Goal: Find contact information: Find contact information

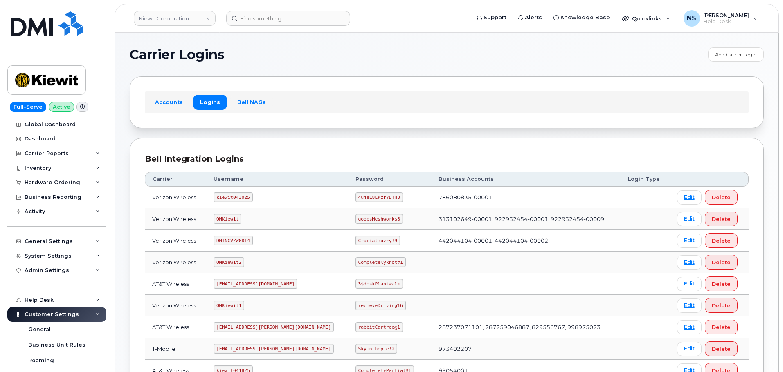
click at [305, 6] on header "[PERSON_NAME] Corporation Support Alerts Knowledge Base Quicklinks Suspend / Ca…" at bounding box center [446, 18] width 664 height 29
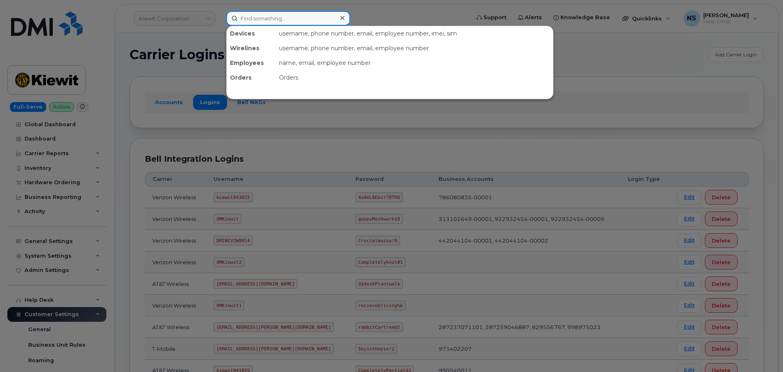
click at [302, 13] on input at bounding box center [288, 18] width 124 height 15
paste input "301246"
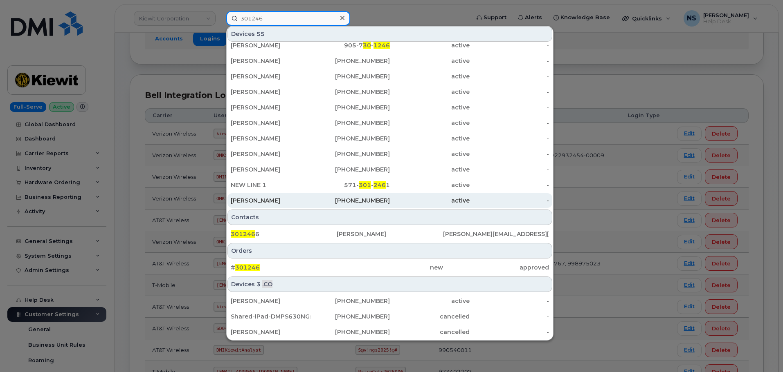
scroll to position [123, 0]
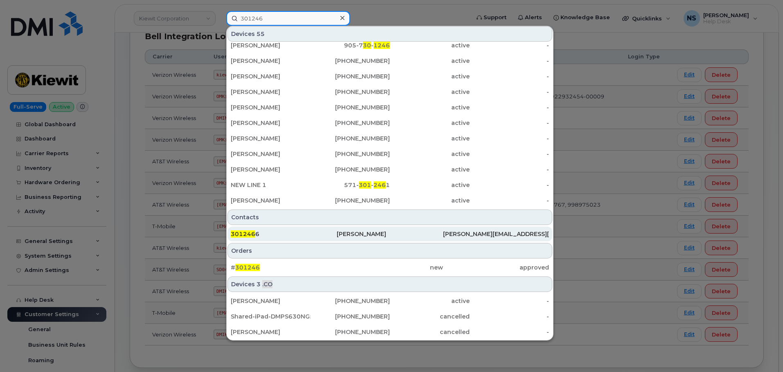
type input "301246"
click at [306, 231] on div "301246 6" at bounding box center [284, 234] width 106 height 8
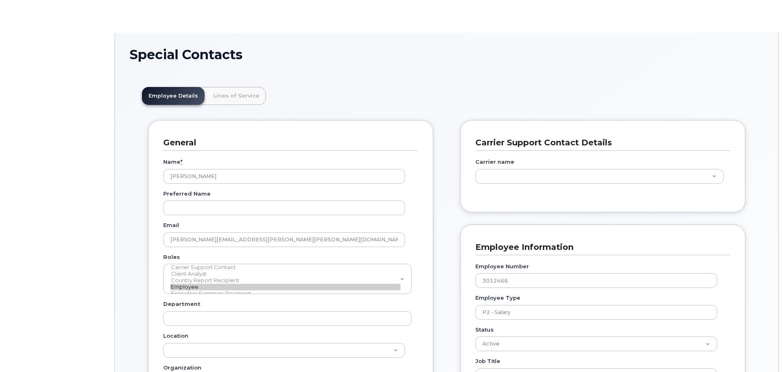
scroll to position [24, 0]
type input "29532590"
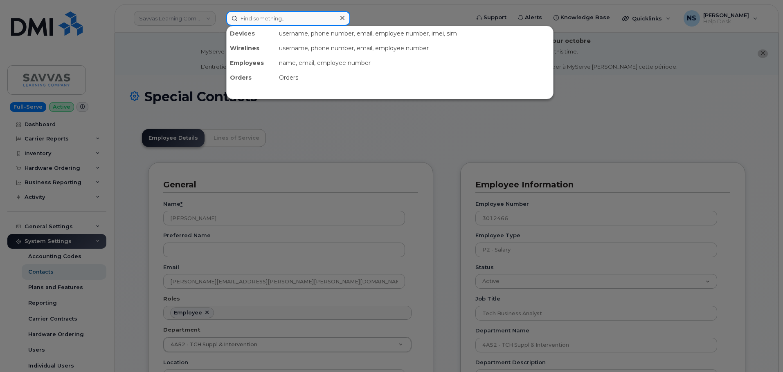
click at [289, 19] on input at bounding box center [288, 18] width 124 height 15
paste input "301246"
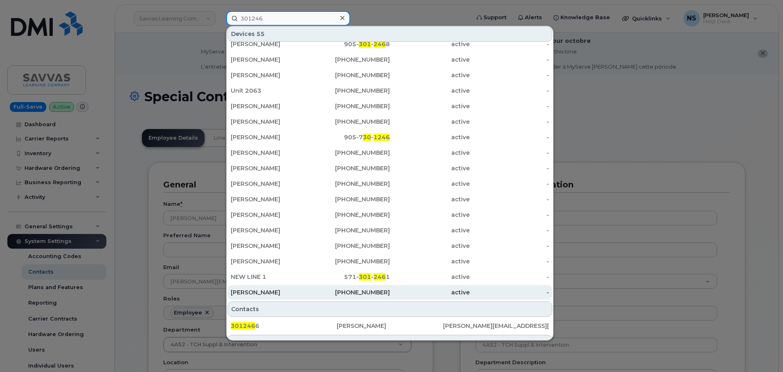
scroll to position [146, 0]
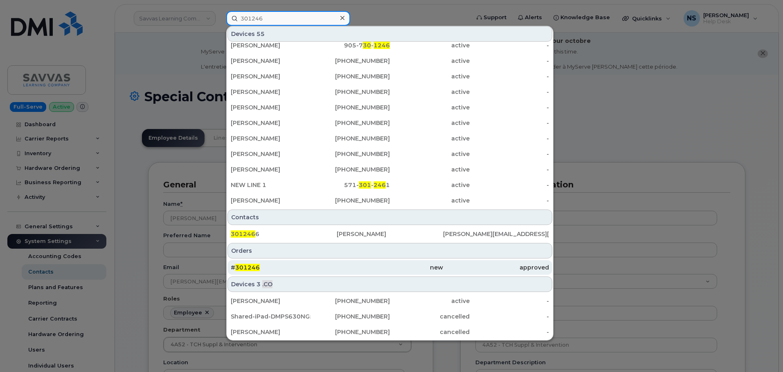
type input "301246"
click at [317, 269] on div "# 301246" at bounding box center [284, 268] width 106 height 8
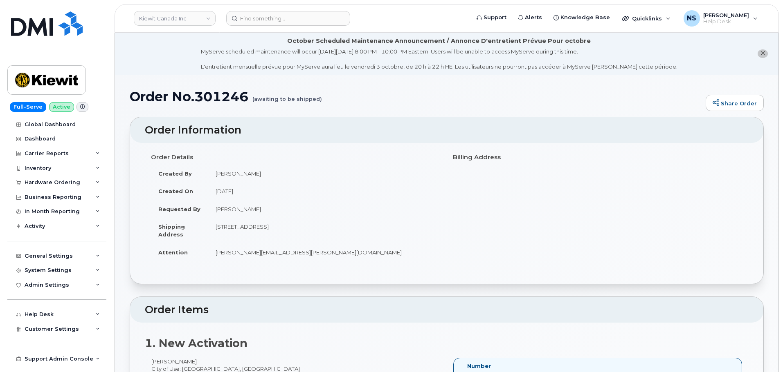
drag, startPoint x: 57, startPoint y: 186, endPoint x: 54, endPoint y: 190, distance: 5.3
click at [56, 184] on div "Hardware Ordering" at bounding box center [53, 182] width 56 height 7
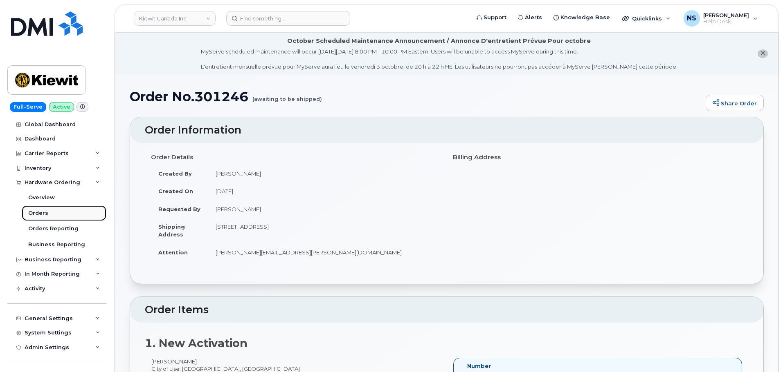
click at [55, 217] on link "Orders" at bounding box center [64, 214] width 85 height 16
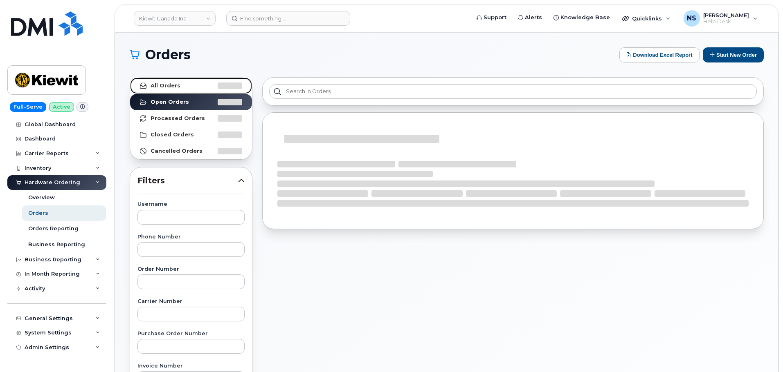
click at [187, 84] on link "All Orders" at bounding box center [191, 86] width 122 height 16
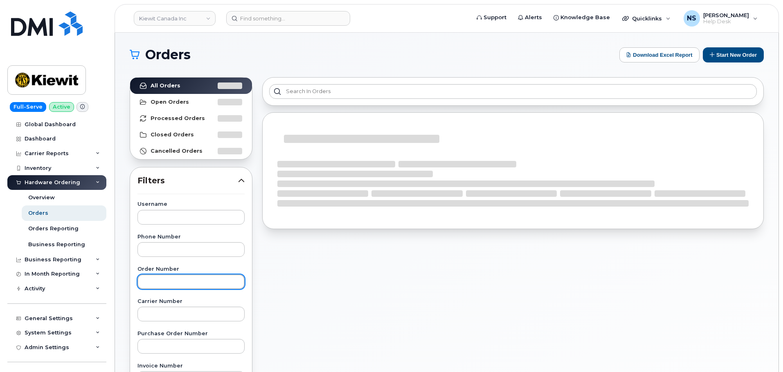
click at [191, 281] on input "text" at bounding box center [190, 282] width 107 height 15
paste input "301246"
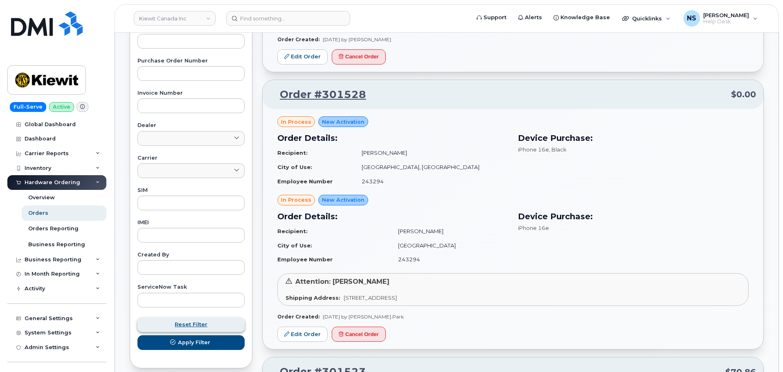
scroll to position [286, 0]
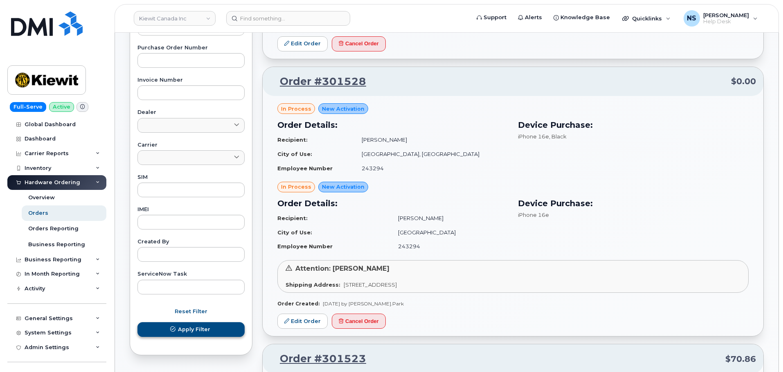
type input "301246"
click at [191, 327] on span "Apply Filter" at bounding box center [194, 330] width 32 height 8
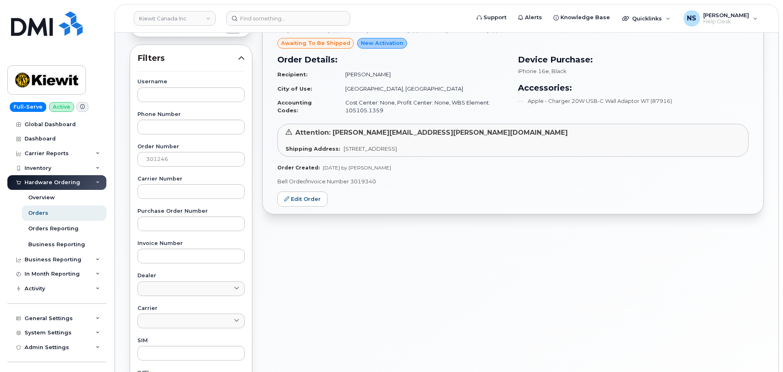
scroll to position [0, 0]
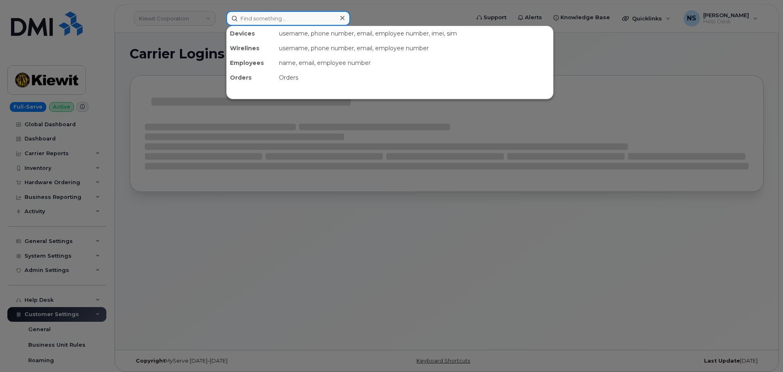
drag, startPoint x: 258, startPoint y: 16, endPoint x: 264, endPoint y: 19, distance: 6.4
click at [262, 19] on input at bounding box center [288, 18] width 124 height 15
paste input "8649014988"
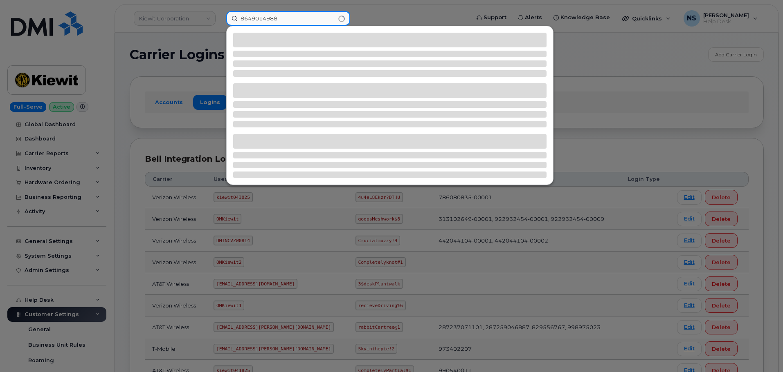
type input "8649014988"
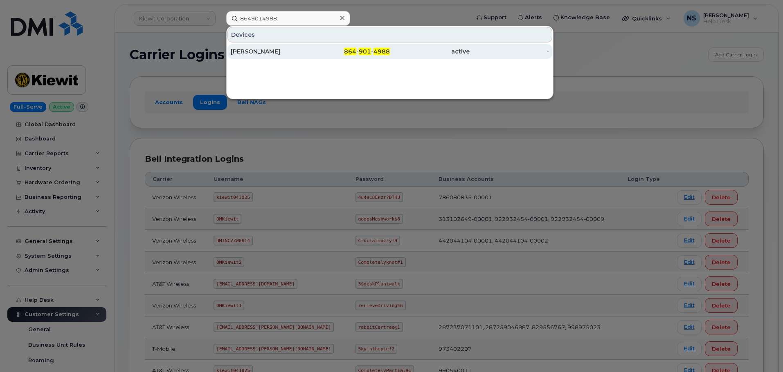
click at [351, 51] on span "864" at bounding box center [350, 51] width 12 height 7
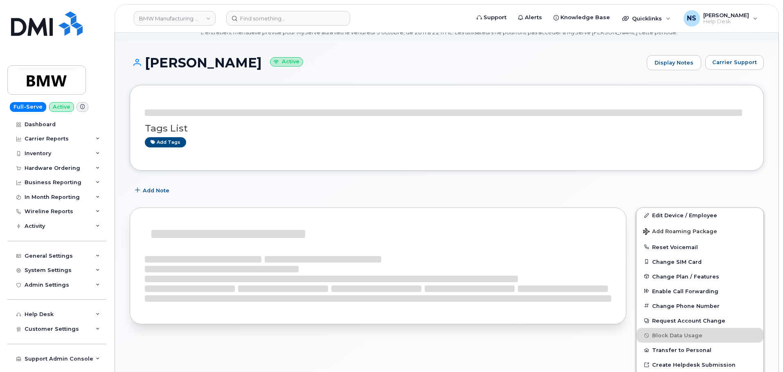
scroll to position [82, 0]
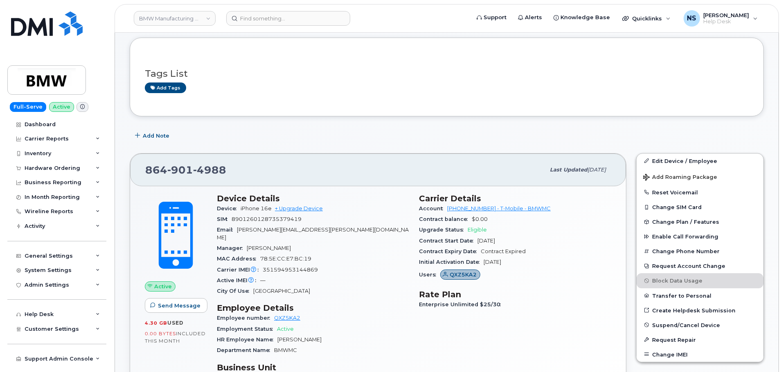
drag, startPoint x: 208, startPoint y: 169, endPoint x: 206, endPoint y: 165, distance: 4.8
click at [206, 166] on span "4988" at bounding box center [209, 170] width 33 height 12
click at [206, 165] on span "4988" at bounding box center [209, 170] width 33 height 12
copy span "864 901 4988"
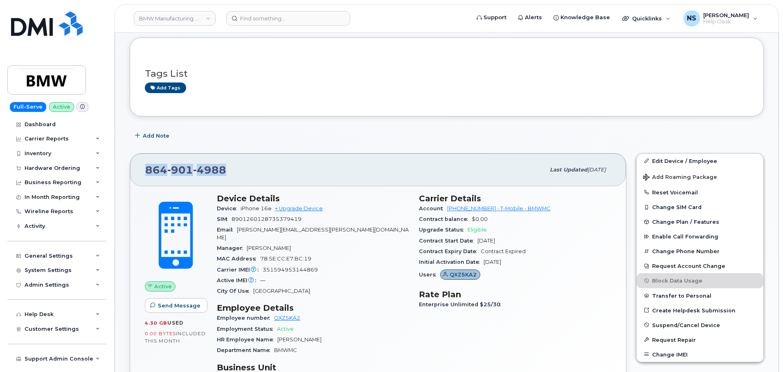
drag, startPoint x: 201, startPoint y: 176, endPoint x: 202, endPoint y: 169, distance: 6.7
copy span "864 901 4988"
drag, startPoint x: 220, startPoint y: 163, endPoint x: 213, endPoint y: 168, distance: 8.5
copy span "864 901 4988"
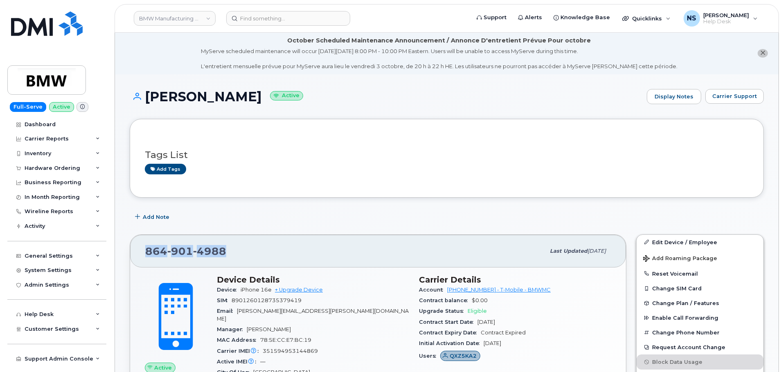
scroll to position [0, 0]
click at [204, 101] on h1 "Derek Brannon Active" at bounding box center [386, 97] width 513 height 14
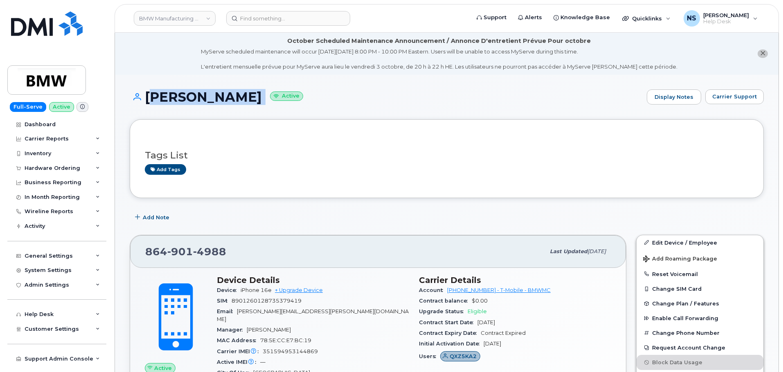
copy h1 "Derek Brannon"
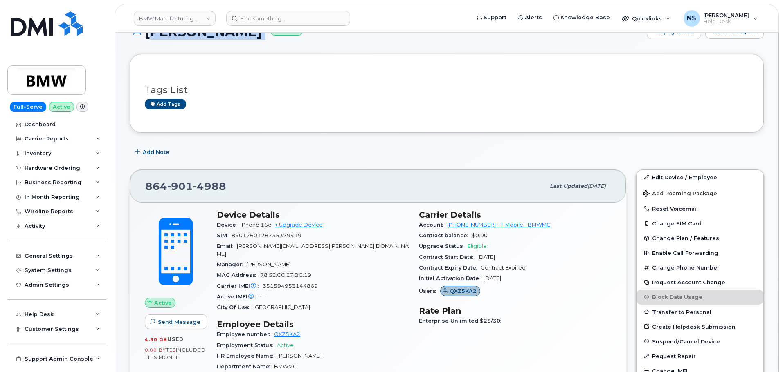
scroll to position [123, 0]
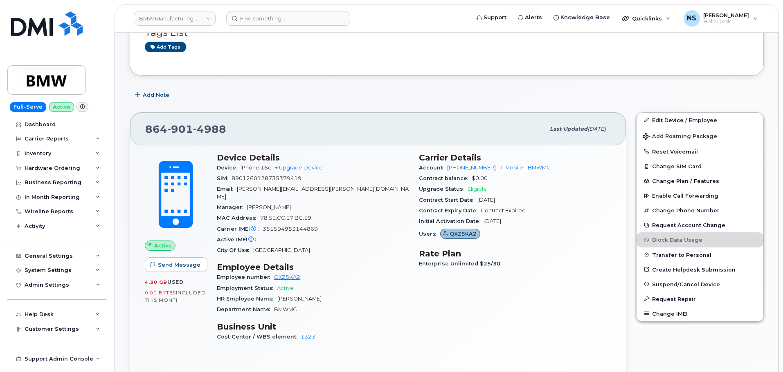
click at [294, 226] on span "351594953144869" at bounding box center [289, 229] width 55 height 6
copy span "351594953144869"
click at [291, 202] on div "Manager Tommy De Beer" at bounding box center [313, 207] width 192 height 11
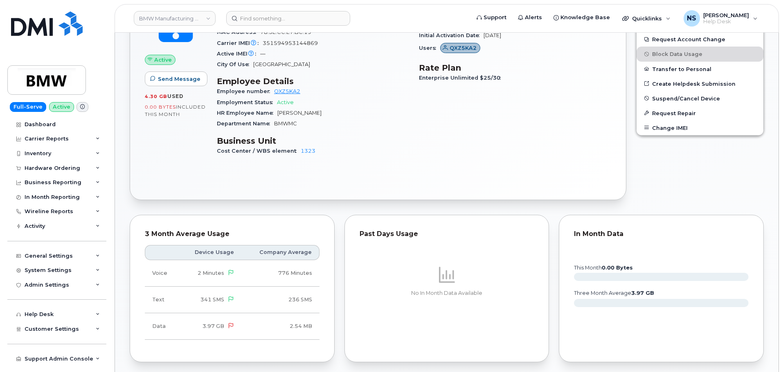
scroll to position [245, 0]
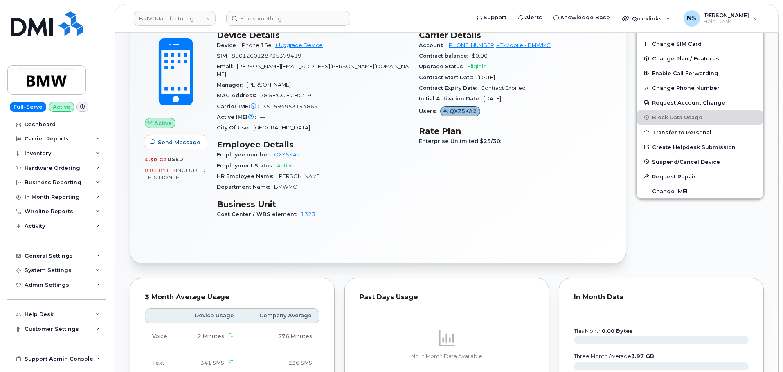
click at [268, 114] on div "Active IMEI Active IMEI is refreshed daily with a delay of up to 48 hours follo…" at bounding box center [313, 117] width 192 height 11
click at [311, 67] on span "derek.brannon@bmwmcext.com" at bounding box center [313, 69] width 192 height 13
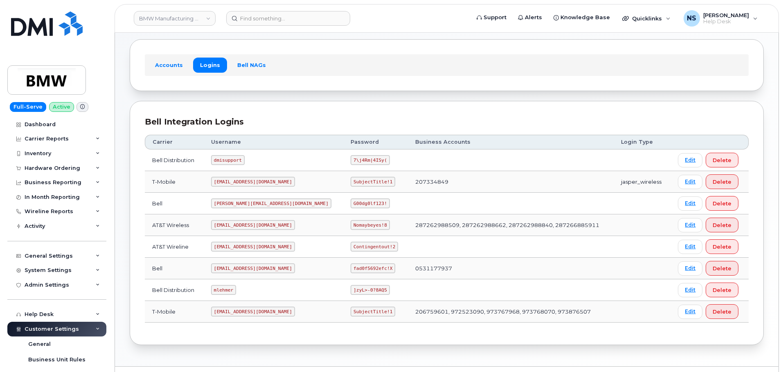
scroll to position [58, 0]
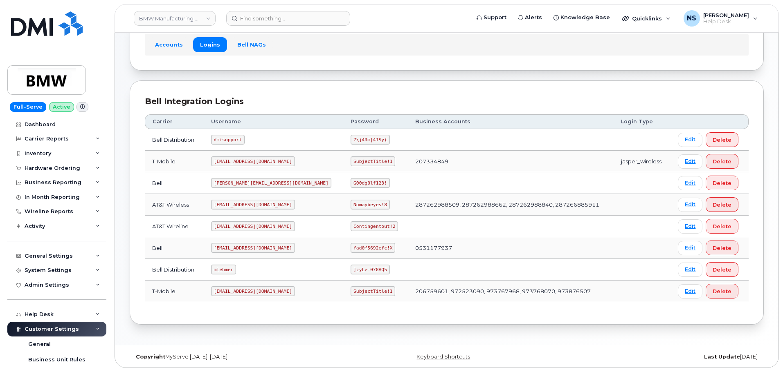
click at [248, 289] on code "[EMAIL_ADDRESS][DOMAIN_NAME]" at bounding box center [253, 292] width 84 height 10
copy code "[EMAIL_ADDRESS][DOMAIN_NAME]"
drag, startPoint x: 323, startPoint y: 275, endPoint x: 323, endPoint y: 291, distance: 15.9
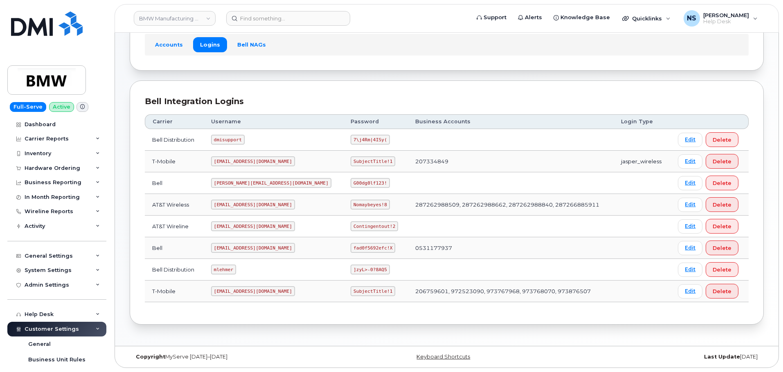
click at [323, 289] on tbody "Bell Distribution dmisupport 7\j4Rm|4ISy( Edit Delete T-Mobile [EMAIL_ADDRESS][…" at bounding box center [446, 215] width 603 height 173
click at [350, 295] on code "SubjectTitle!1" at bounding box center [372, 292] width 45 height 10
click at [350, 294] on code "SubjectTitle!1" at bounding box center [372, 292] width 45 height 10
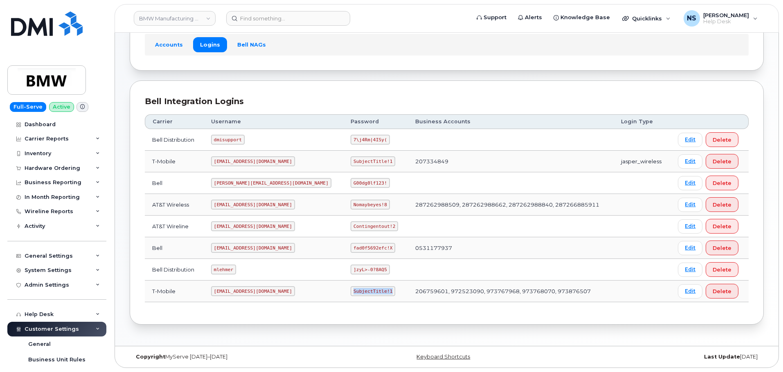
copy code "SubjectTitle!1"
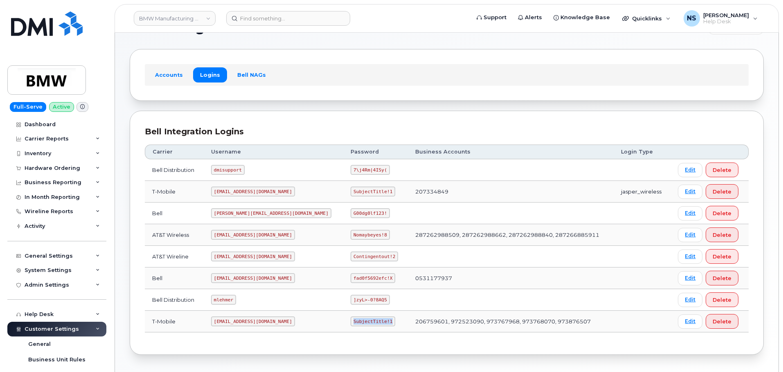
scroll to position [0, 0]
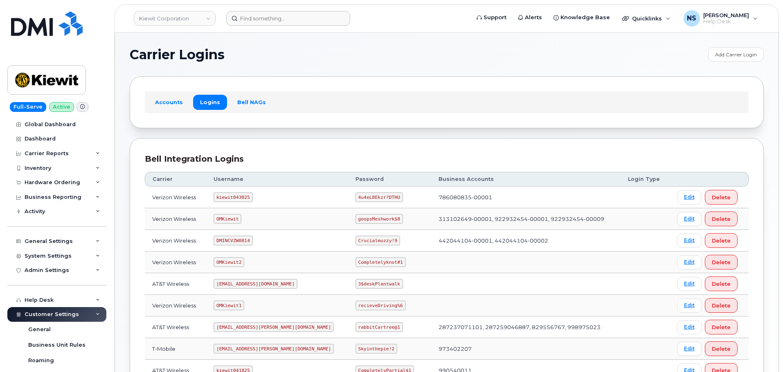
drag, startPoint x: 297, startPoint y: 26, endPoint x: 295, endPoint y: 16, distance: 10.1
click at [297, 24] on header "Kiewit Corporation Support Alerts Knowledge Base Quicklinks Suspend / Cancel De…" at bounding box center [446, 18] width 664 height 29
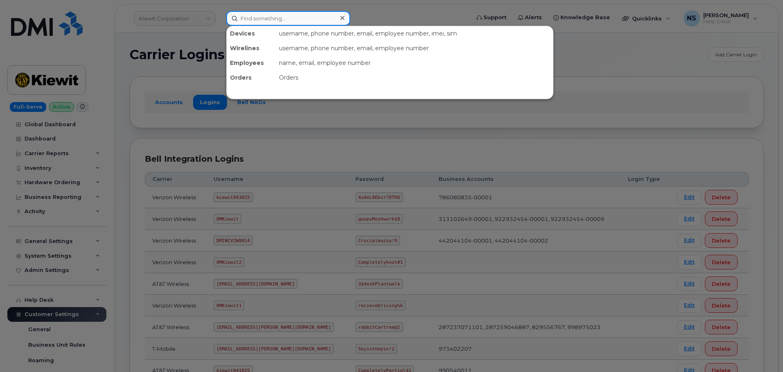
click at [295, 16] on input at bounding box center [288, 18] width 124 height 15
paste input "4038468158"
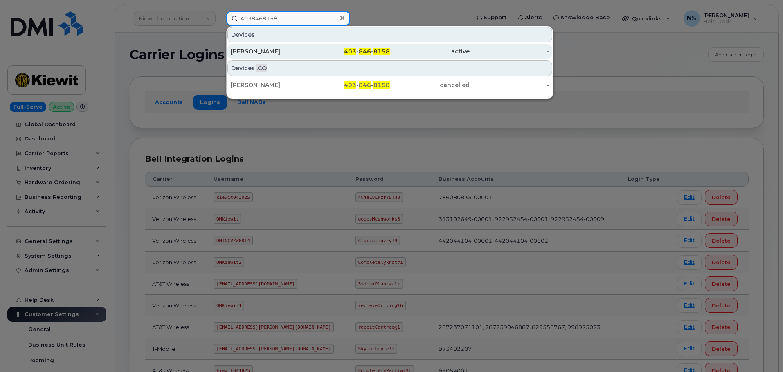
type input "4038468158"
click at [313, 46] on div "403 - 846 - 8158" at bounding box center [350, 51] width 80 height 15
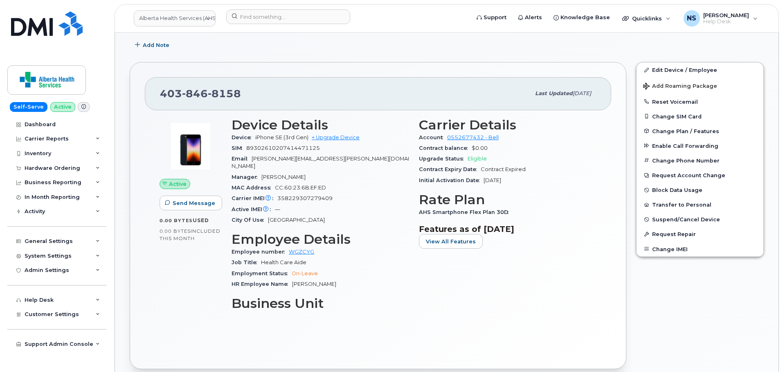
scroll to position [204, 0]
click at [688, 119] on button "Change SIM Card" at bounding box center [699, 116] width 127 height 15
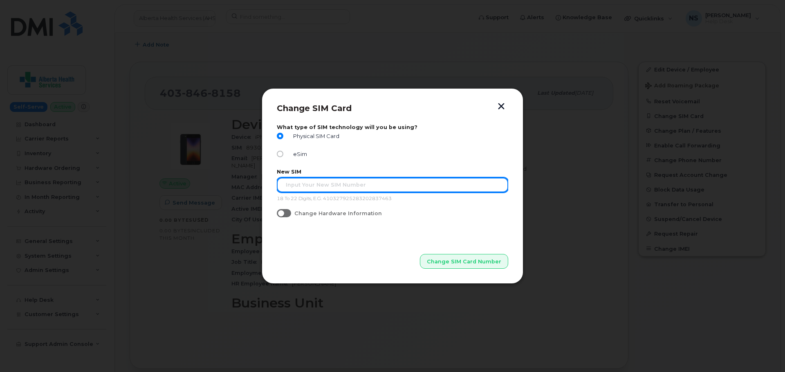
click at [314, 181] on input "text" at bounding box center [392, 185] width 231 height 15
paste input "89302610207414471125"
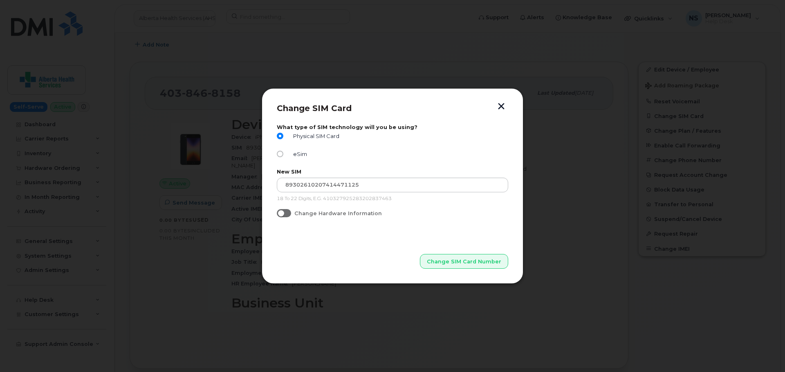
drag, startPoint x: 342, startPoint y: 252, endPoint x: 347, endPoint y: 248, distance: 6.1
click at [343, 251] on p "Change SIM Card Number" at bounding box center [392, 248] width 231 height 41
click at [452, 269] on button "Change SIM Card Number" at bounding box center [464, 261] width 87 height 15
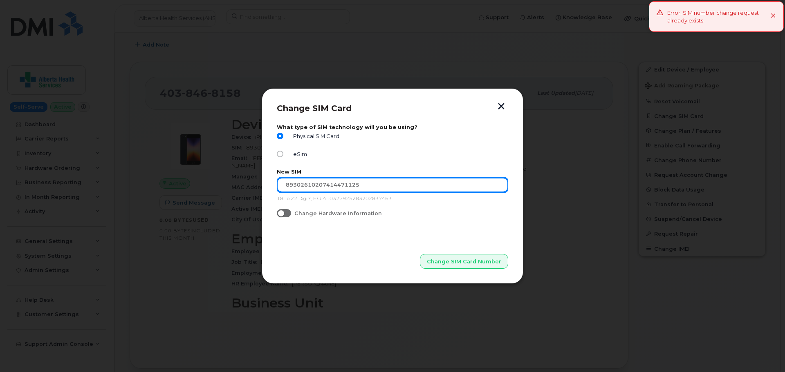
drag, startPoint x: 311, startPoint y: 182, endPoint x: 225, endPoint y: 173, distance: 86.3
click at [225, 173] on div "Change SIM Card What type of SIM technology will you be using? Physical SIM Car…" at bounding box center [392, 186] width 785 height 372
type input "\"
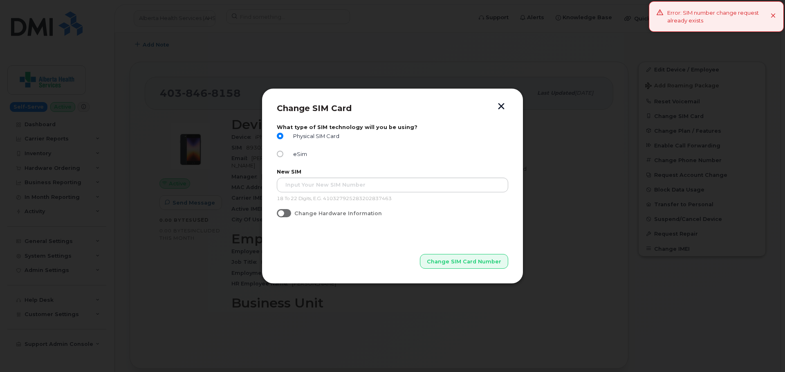
click at [296, 150] on div "Physical SIM Card eSim" at bounding box center [392, 147] width 231 height 29
click at [300, 153] on span "eSim" at bounding box center [298, 154] width 17 height 6
click at [283, 153] on input "eSim" at bounding box center [280, 154] width 7 height 7
radio input "true"
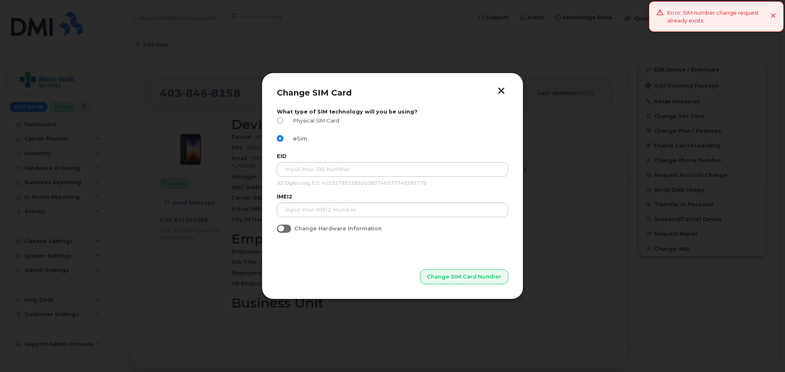
click at [300, 123] on span "Physical SIM Card" at bounding box center [314, 121] width 49 height 6
click at [283, 123] on input "Physical SIM Card" at bounding box center [280, 120] width 7 height 7
radio input "true"
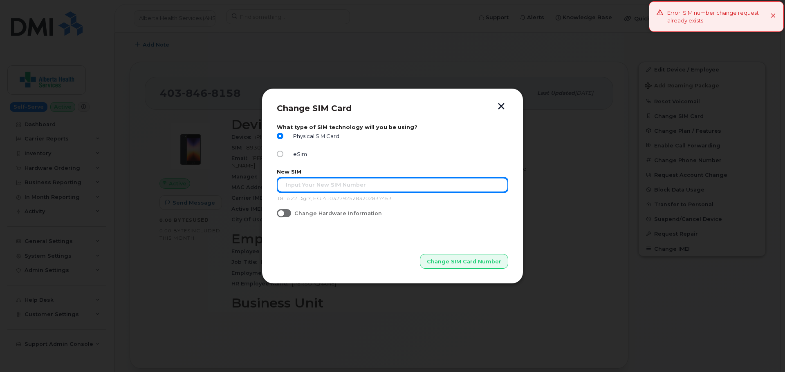
click at [308, 182] on input "text" at bounding box center [392, 185] width 231 height 15
paste input "89302610207414471125"
type input "89302610207414471125"
click at [420, 254] on button "Change SIM Card Number" at bounding box center [464, 261] width 88 height 15
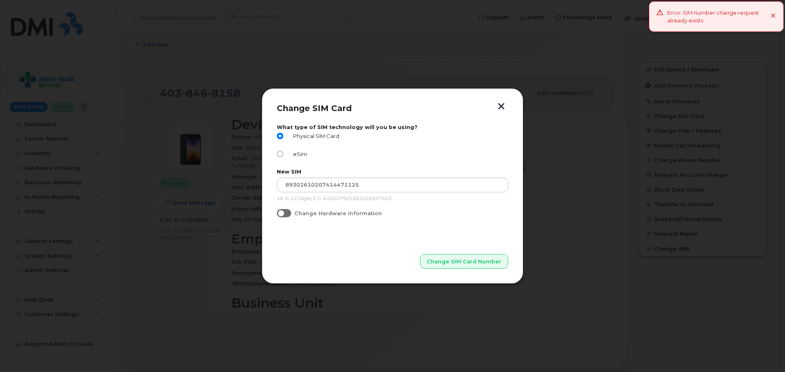
click at [496, 101] on div "Change SIM Card What type of SIM technology will you be using? Physical SIM Car…" at bounding box center [393, 186] width 262 height 196
click at [500, 104] on button "button" at bounding box center [501, 107] width 12 height 9
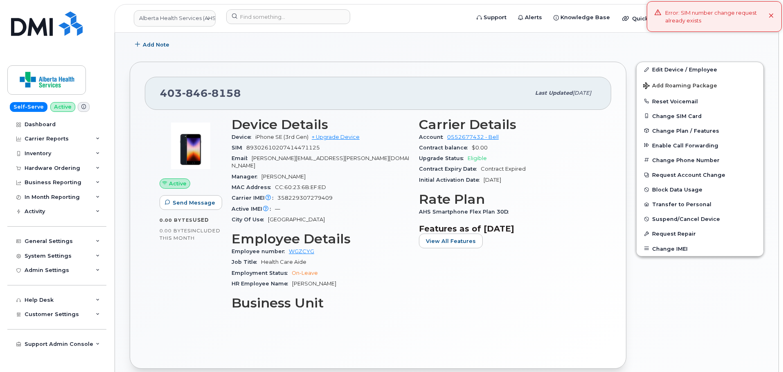
scroll to position [454, 0]
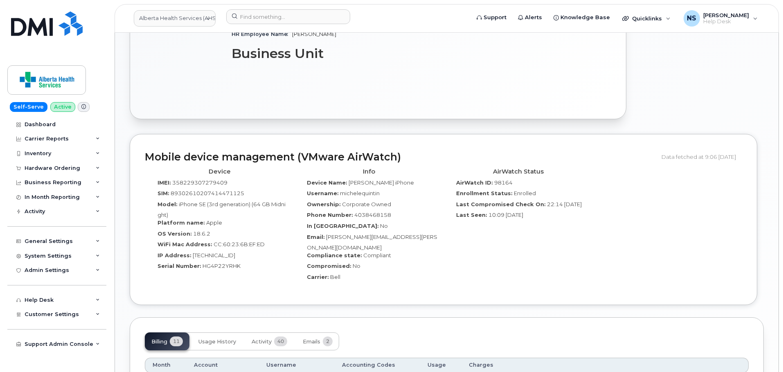
drag, startPoint x: 390, startPoint y: 56, endPoint x: 312, endPoint y: 35, distance: 80.5
click at [307, 28] on header "Alberta Health Services (AHS) Support Alerts Knowledge Base Quicklinks Suspend …" at bounding box center [446, 18] width 664 height 29
click at [306, 23] on input at bounding box center [288, 16] width 124 height 15
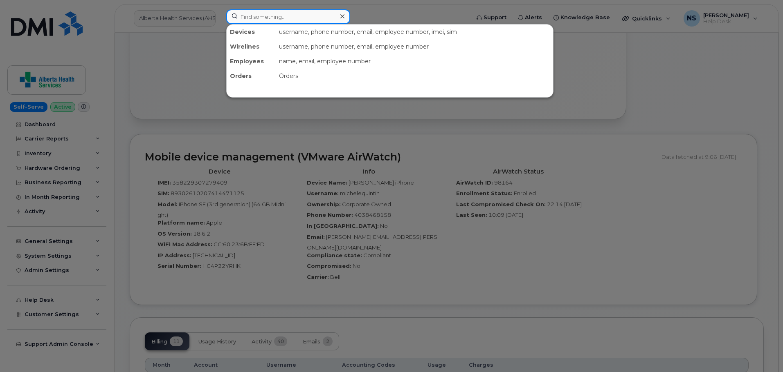
paste input ": (571) 318-8089"
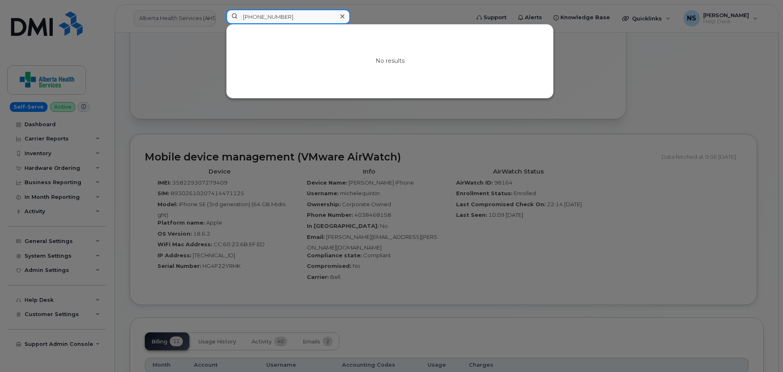
click at [242, 14] on input ": (571) 318-8089" at bounding box center [288, 16] width 124 height 15
click at [244, 16] on input ": (571) 318-8089" at bounding box center [288, 16] width 124 height 15
drag, startPoint x: 244, startPoint y: 17, endPoint x: 231, endPoint y: 19, distance: 13.6
click at [231, 19] on input ": (571) 318-8089" at bounding box center [288, 16] width 124 height 15
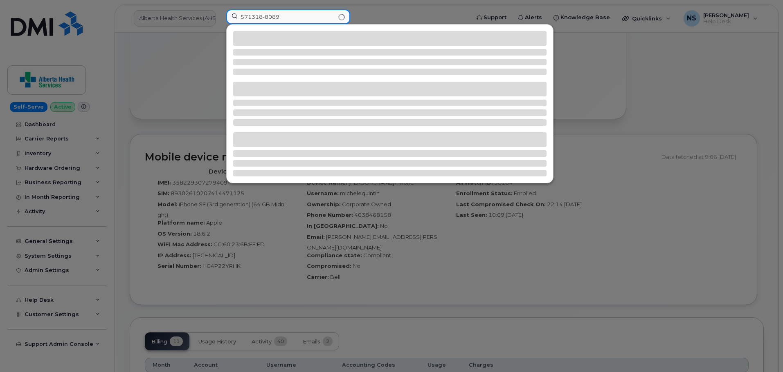
click at [265, 17] on input "571318-8089" at bounding box center [288, 16] width 124 height 15
type input "5713188089"
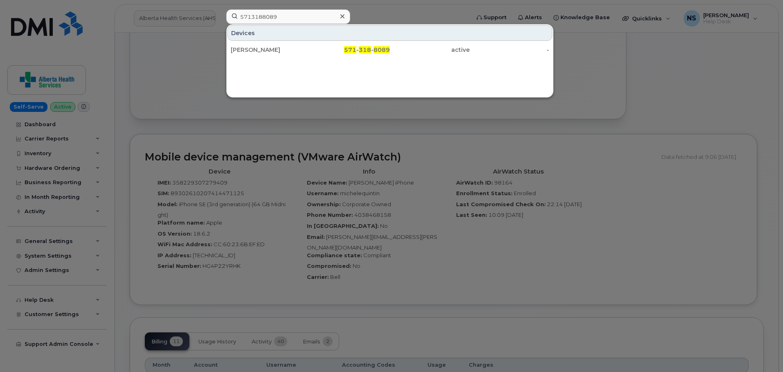
click at [359, 52] on div "571 - 318 - 8089" at bounding box center [350, 50] width 80 height 8
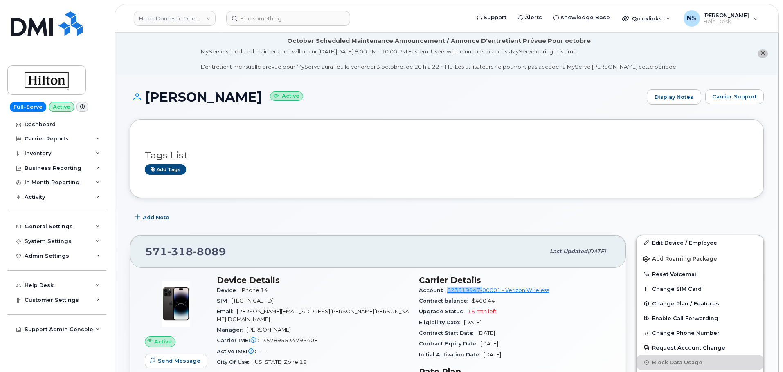
drag, startPoint x: 443, startPoint y: 290, endPoint x: 481, endPoint y: 294, distance: 38.2
click at [481, 294] on div "Account 523519947-00001 - Verizon Wireless" at bounding box center [515, 290] width 192 height 11
copy link "523519947"
click at [205, 254] on span "8089" at bounding box center [209, 252] width 33 height 12
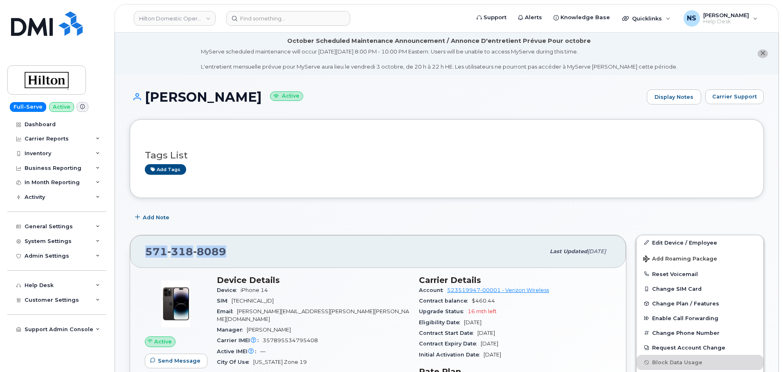
click at [205, 254] on span "8089" at bounding box center [209, 252] width 33 height 12
copy span "[PHONE_NUMBER]"
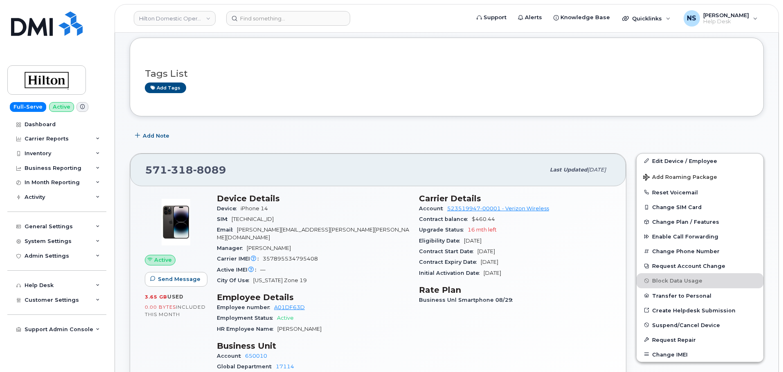
click at [257, 27] on header "Hilton Domestic Operating Company Inc Support Alerts Knowledge Base Quicklinks …" at bounding box center [446, 18] width 664 height 29
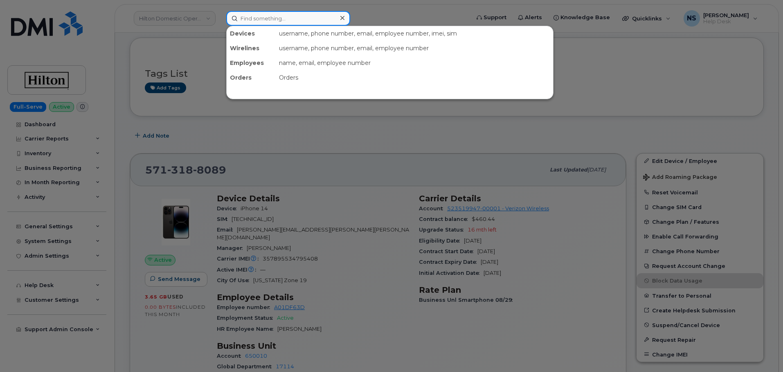
click at [261, 19] on input at bounding box center [288, 18] width 124 height 15
paste input "[PHONE_NUMBER]"
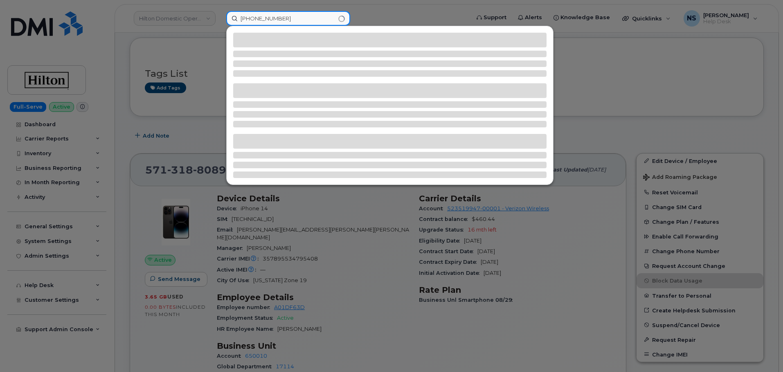
click at [256, 20] on input "[PHONE_NUMBER]" at bounding box center [288, 18] width 124 height 15
click at [242, 20] on input "(864 999-0827" at bounding box center [288, 18] width 124 height 15
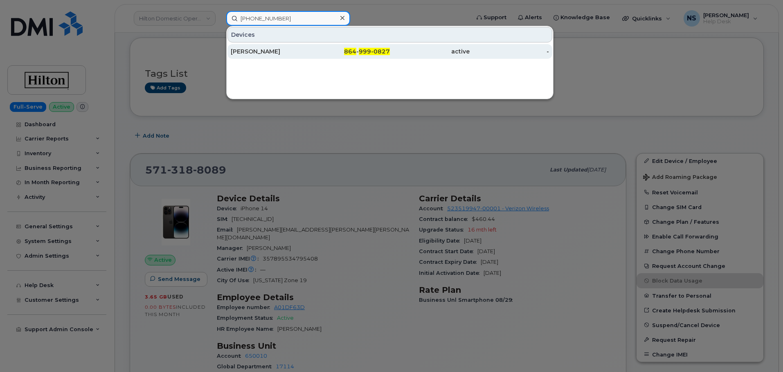
type input "864 999-0827"
click at [249, 49] on div "Katrina Bryant" at bounding box center [271, 51] width 80 height 8
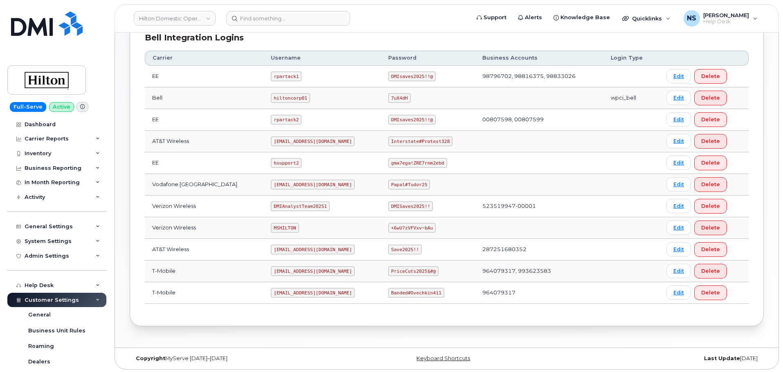
scroll to position [211, 0]
click at [278, 225] on code "MSHILTON" at bounding box center [285, 227] width 28 height 10
click at [279, 224] on code "MSHILTON" at bounding box center [285, 227] width 28 height 10
click at [396, 224] on code "+6wU?zVFVxv~bAu" at bounding box center [411, 227] width 47 height 10
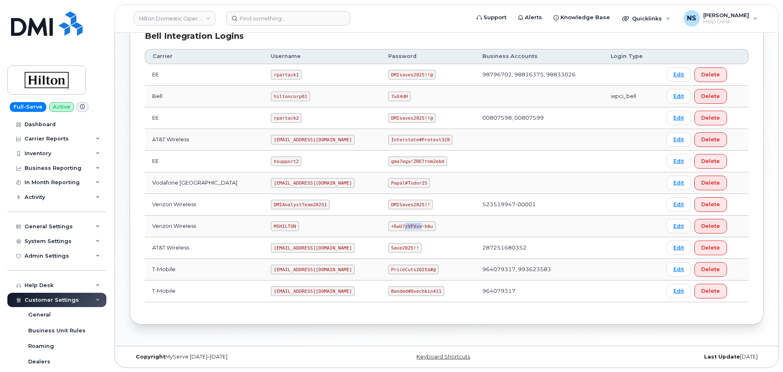
click at [396, 224] on code "+6wU?zVFVxv~bAu" at bounding box center [411, 227] width 47 height 10
copy code "+6wU?zVFVxv~bAu"
click at [300, 206] on code "DMIAnalystTeam20251" at bounding box center [300, 205] width 58 height 10
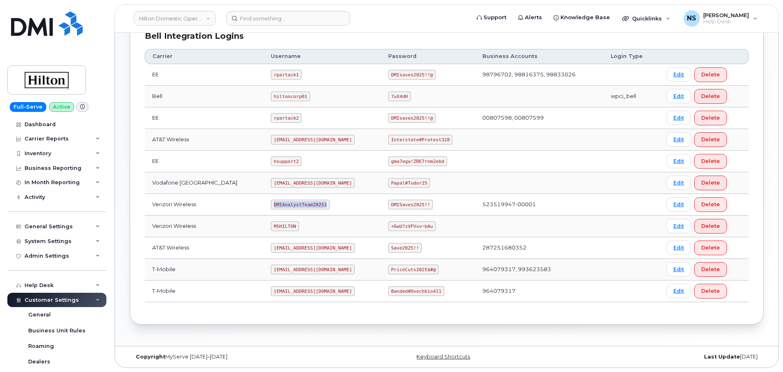
click at [300, 206] on code "DMIAnalystTeam20251" at bounding box center [300, 205] width 58 height 10
copy code "DMIAnalystTeam20251"
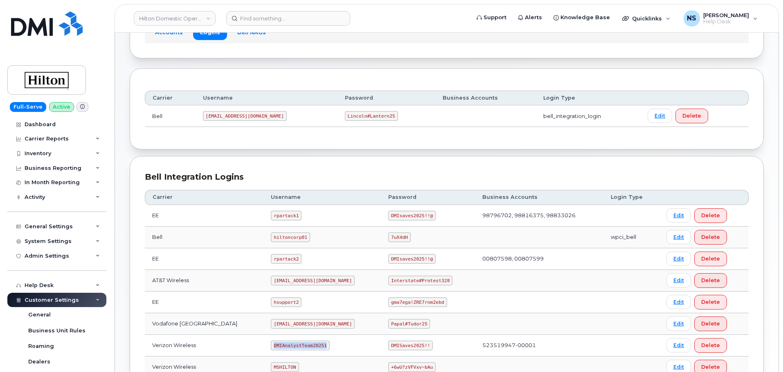
scroll to position [0, 0]
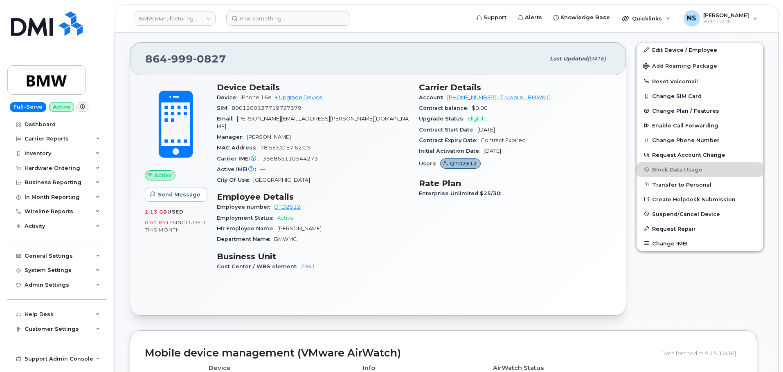
scroll to position [42, 0]
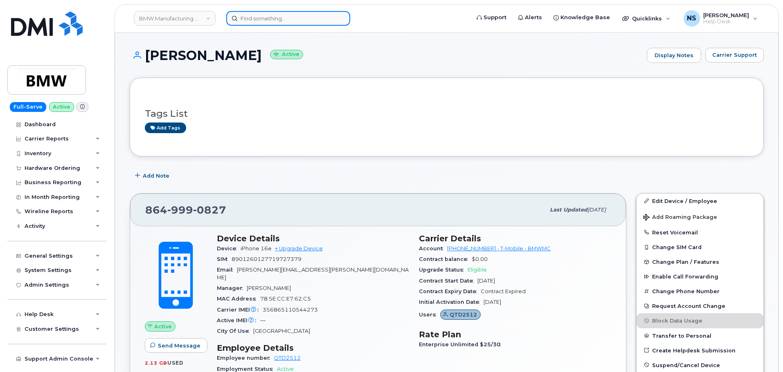
click at [298, 25] on input at bounding box center [288, 18] width 124 height 15
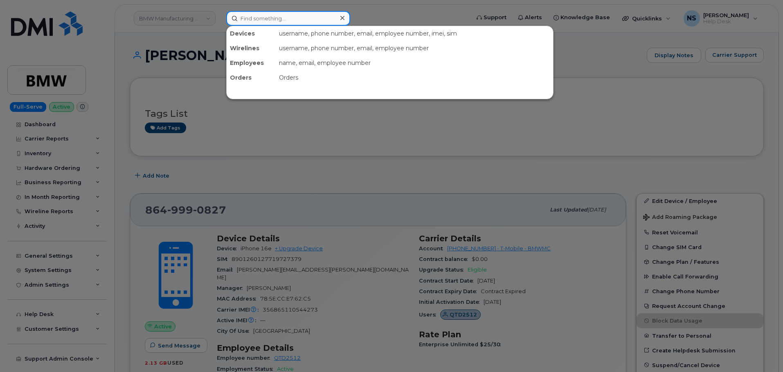
paste input "864.275.1649"
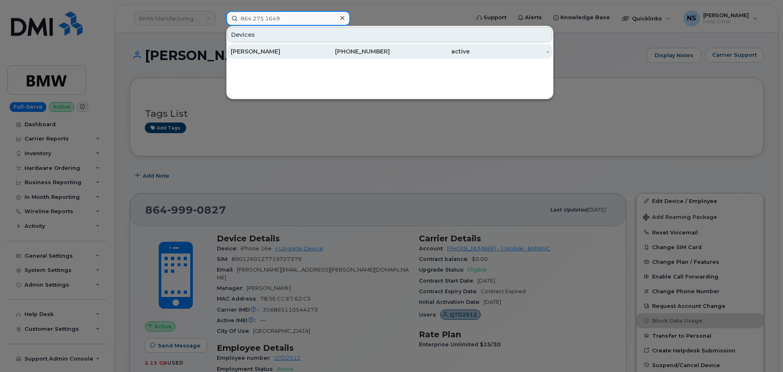
type input "864.275.1649"
click at [305, 51] on div "[PERSON_NAME]" at bounding box center [271, 51] width 80 height 8
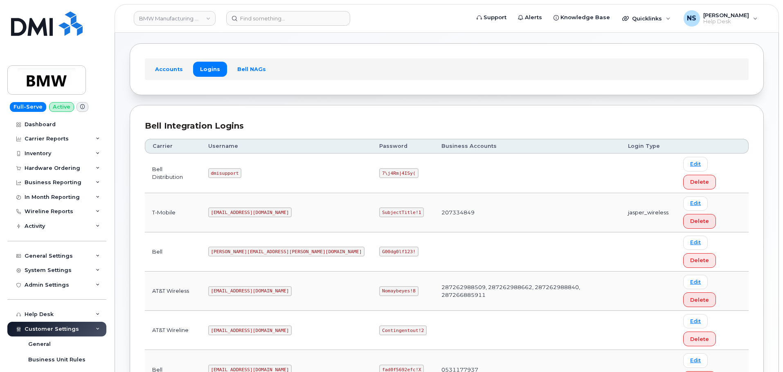
scroll to position [58, 0]
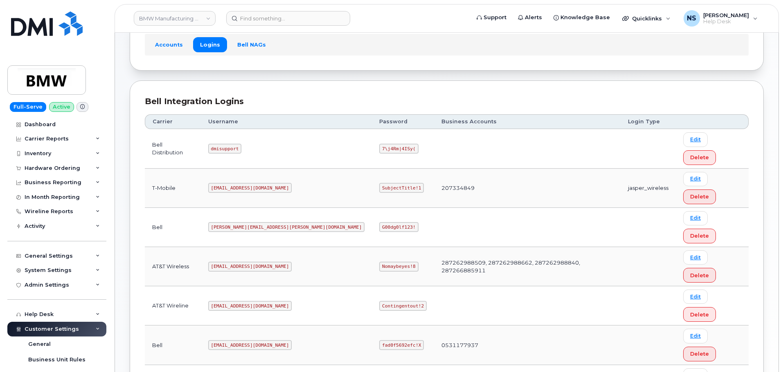
click at [241, 247] on td "MS-BMW@dminc.com" at bounding box center [286, 266] width 171 height 39
click at [242, 247] on td "MS-BMW@dminc.com" at bounding box center [286, 266] width 171 height 39
click at [242, 262] on code "MS-BMW@dminc.com" at bounding box center [250, 267] width 84 height 10
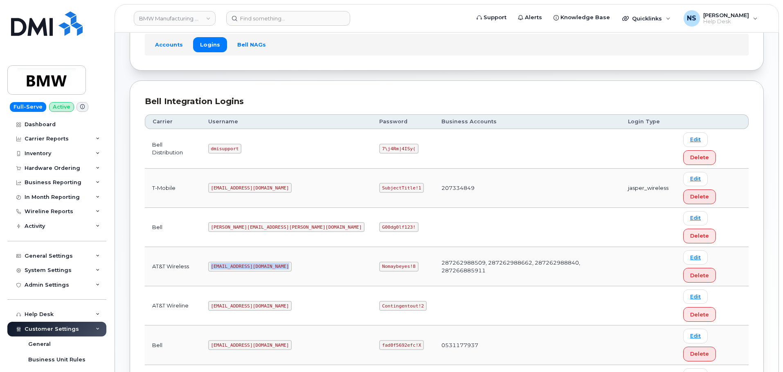
click at [242, 262] on code "MS-BMW@dminc.com" at bounding box center [250, 267] width 84 height 10
copy code "MS-BMW@dminc.com"
click at [379, 262] on code "Nomaybeyes!8" at bounding box center [398, 267] width 39 height 10
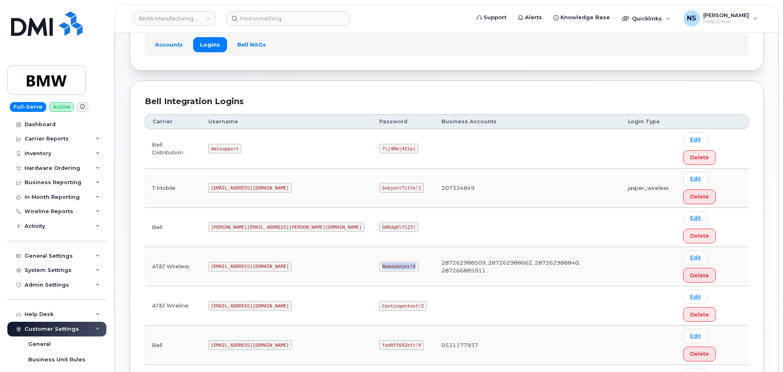
click at [379, 262] on code "Nomaybeyes!8" at bounding box center [398, 267] width 39 height 10
copy code "Nomaybeyes!8"
